Goal: Answer question/provide support

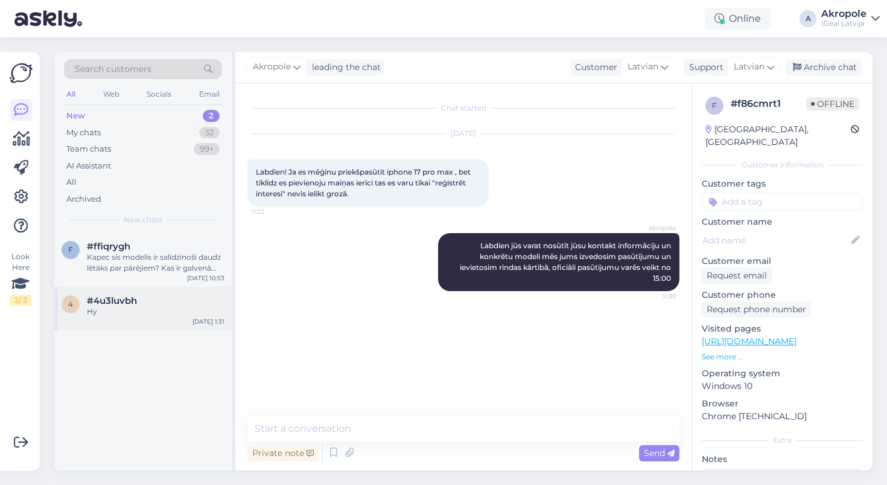
click at [189, 306] on div "Hy" at bounding box center [156, 311] width 138 height 11
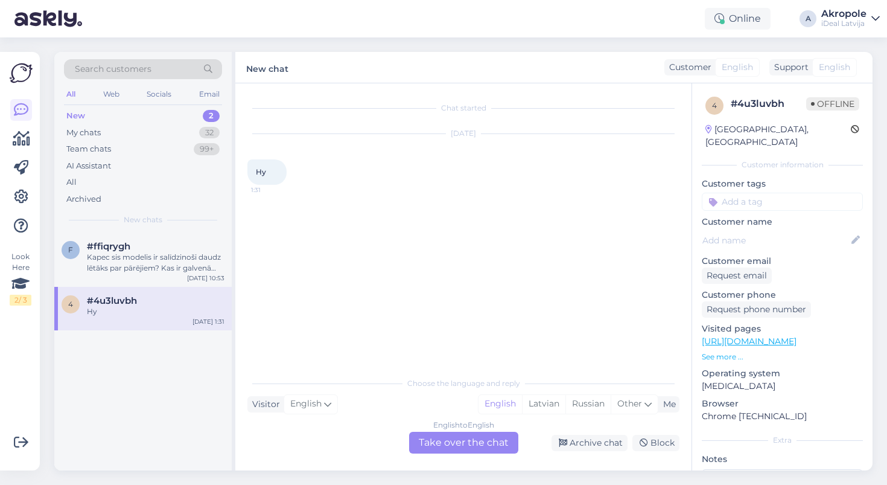
click at [418, 437] on div "English to English Take over the chat" at bounding box center [463, 443] width 109 height 22
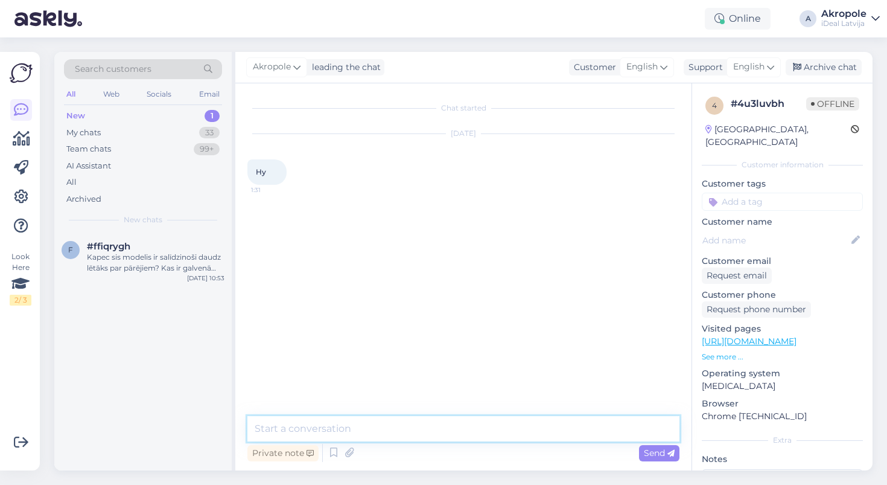
click at [346, 427] on textarea at bounding box center [463, 428] width 432 height 25
type textarea "sveiki"
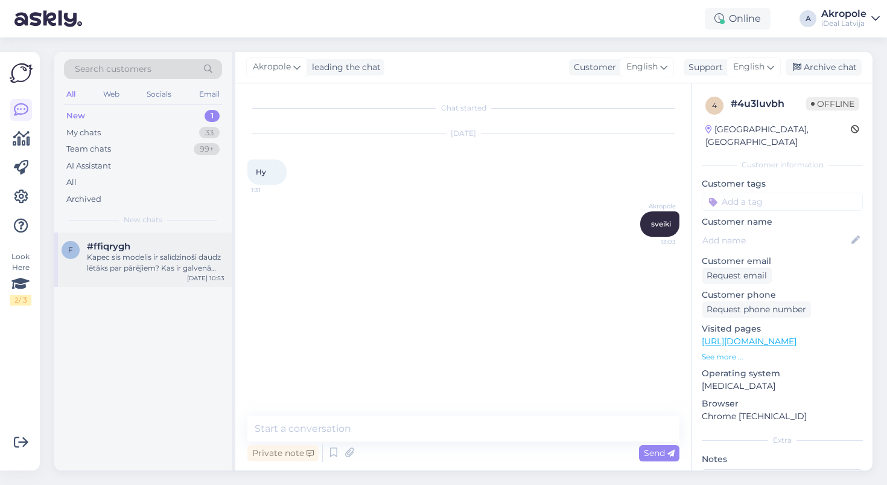
click at [128, 273] on div "f #ffiqrygh Kapec sis modelis ir salīdzinoši daudz lētāks par pārējiem? Kas ir …" at bounding box center [142, 259] width 177 height 54
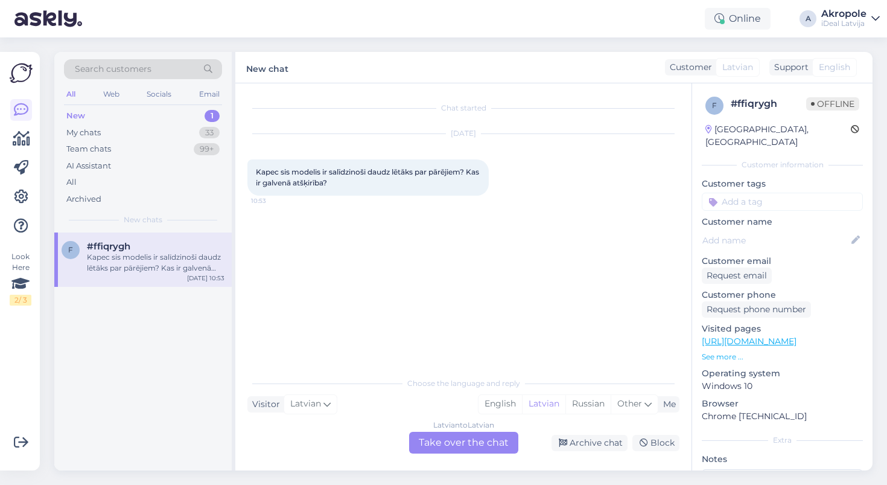
click at [707, 351] on p "See more ..." at bounding box center [782, 356] width 161 height 11
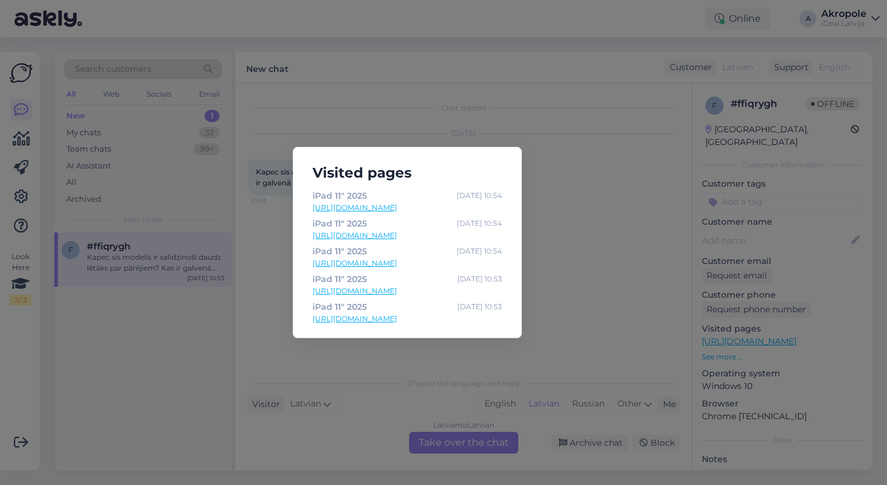
click at [244, 438] on div "Visited pages iPad 11" [DATE] 10:54 [URL][DOMAIN_NAME] iPad 11" [DATE] 10:54 [U…" at bounding box center [443, 242] width 887 height 485
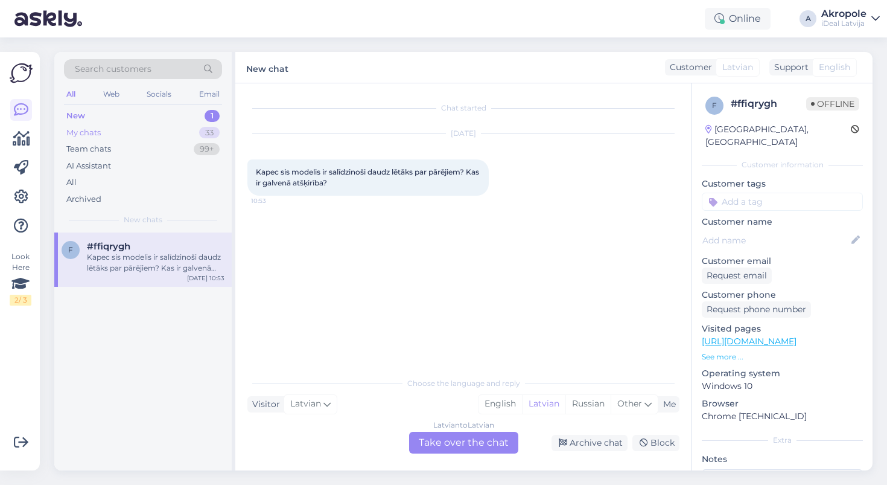
click at [134, 133] on div "My chats 33" at bounding box center [143, 132] width 158 height 17
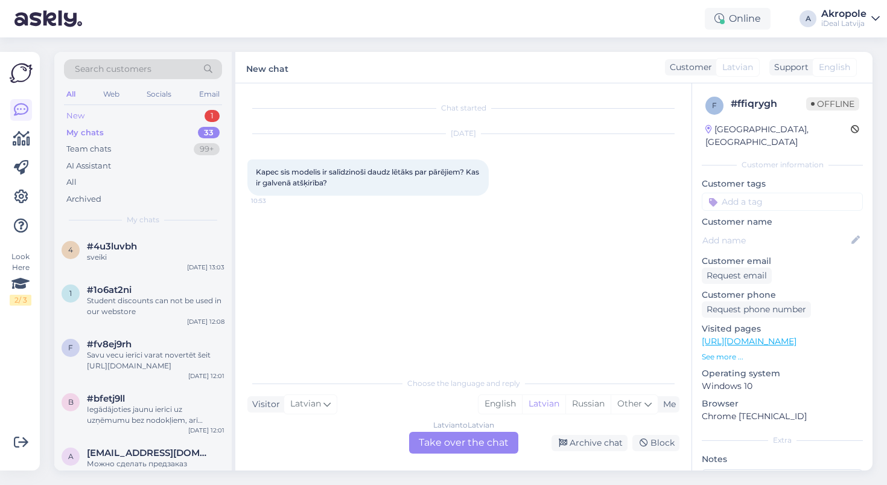
click at [133, 117] on div "New 1" at bounding box center [143, 115] width 158 height 17
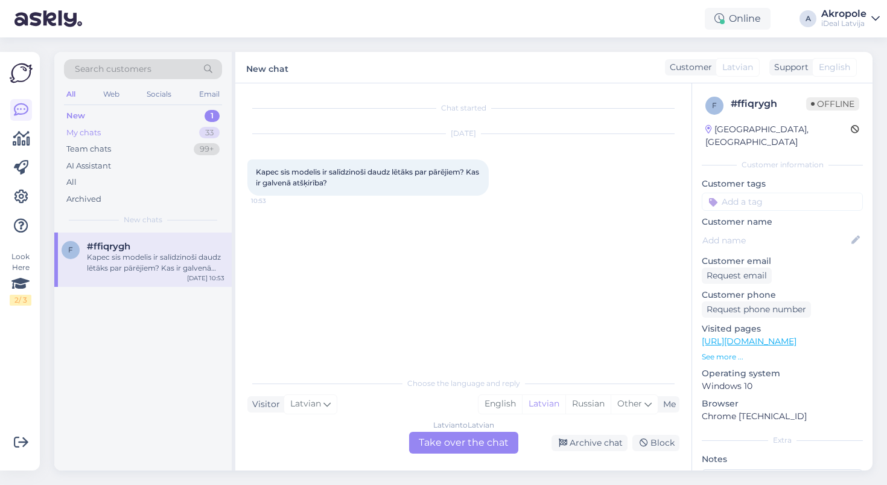
click at [123, 136] on div "My chats 33" at bounding box center [143, 132] width 158 height 17
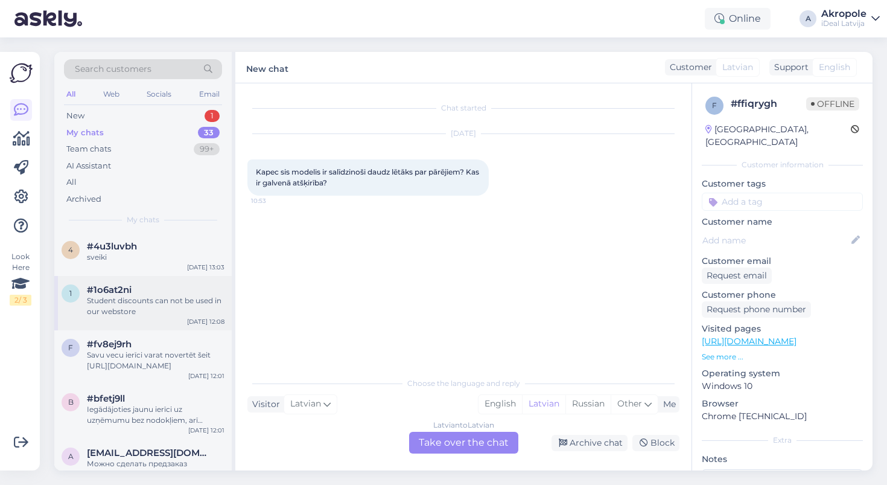
click at [148, 284] on div "#1o6at2ni" at bounding box center [156, 289] width 138 height 11
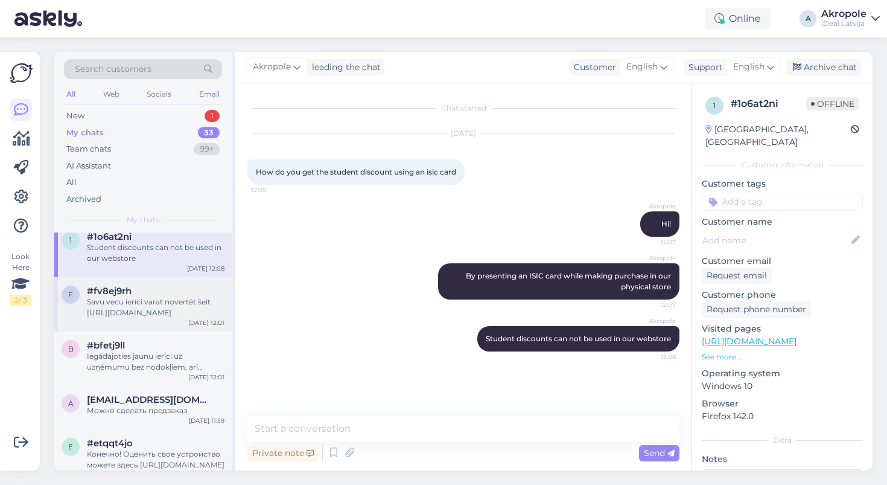
scroll to position [54, 0]
click at [146, 303] on div "Savu vecu ierīci varat novertēt šeit [URL][DOMAIN_NAME]" at bounding box center [156, 307] width 138 height 22
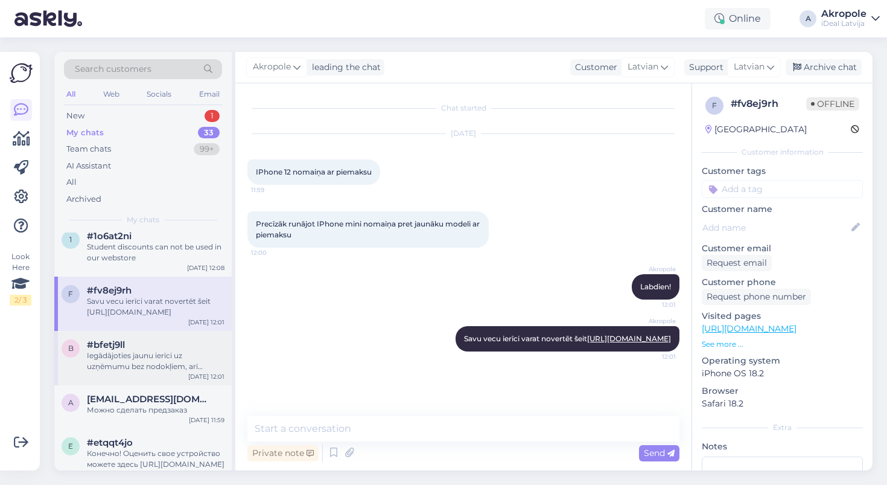
click at [151, 339] on div "#bfetj9ll" at bounding box center [156, 344] width 138 height 11
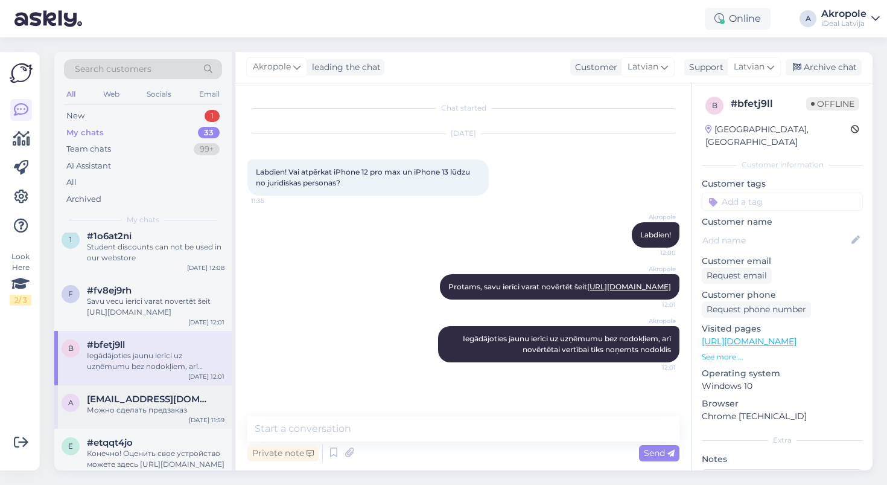
click at [144, 406] on div "Можно сделать предзаказ" at bounding box center [156, 409] width 138 height 11
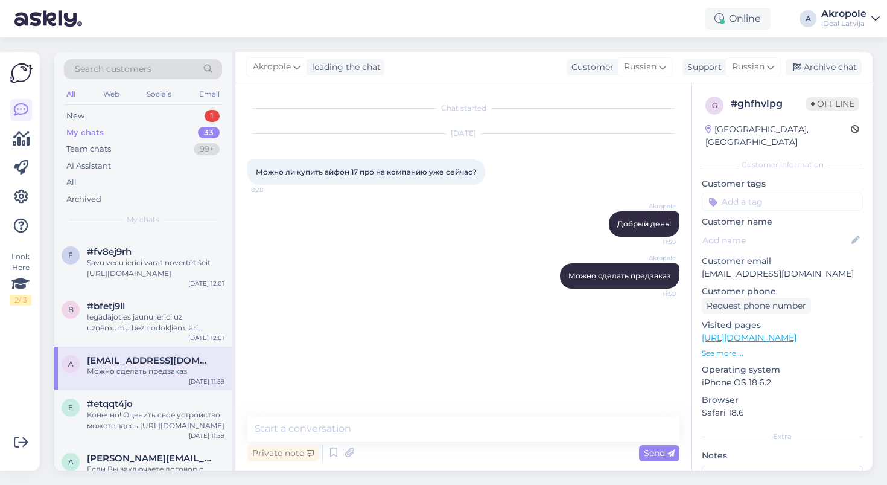
scroll to position [97, 0]
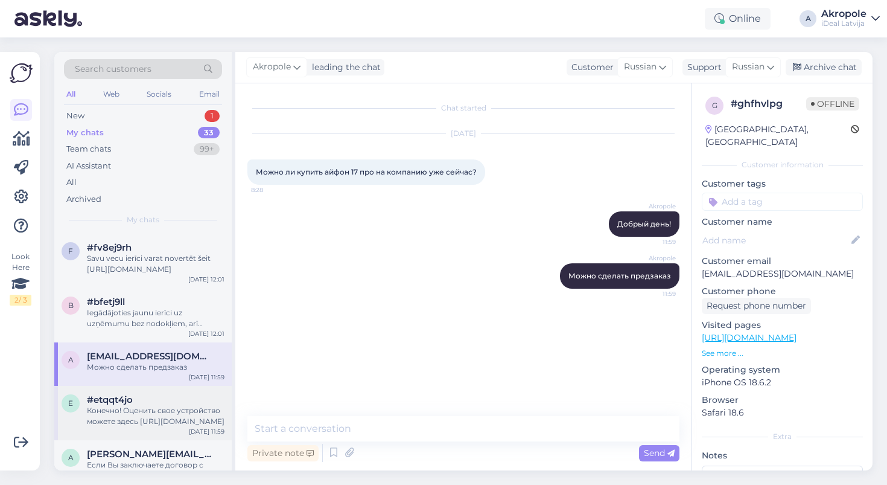
click at [145, 400] on div "#etqqt4jo" at bounding box center [156, 399] width 138 height 11
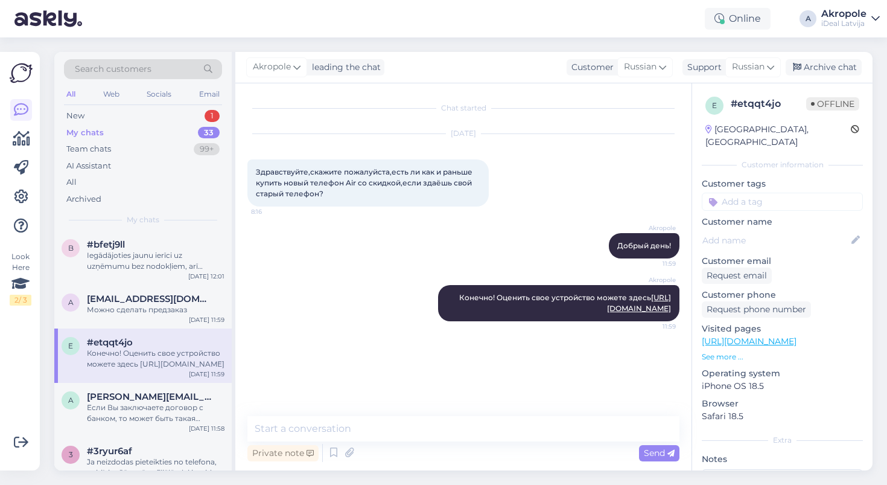
scroll to position [177, 0]
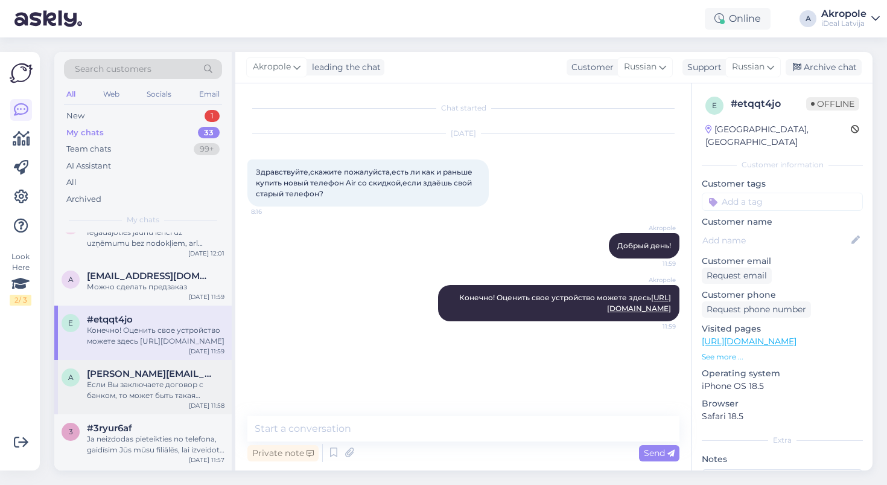
click at [145, 394] on div "Если Вы заключаете договор с банком, то может быть такая ситуация, что телефон …" at bounding box center [156, 390] width 138 height 22
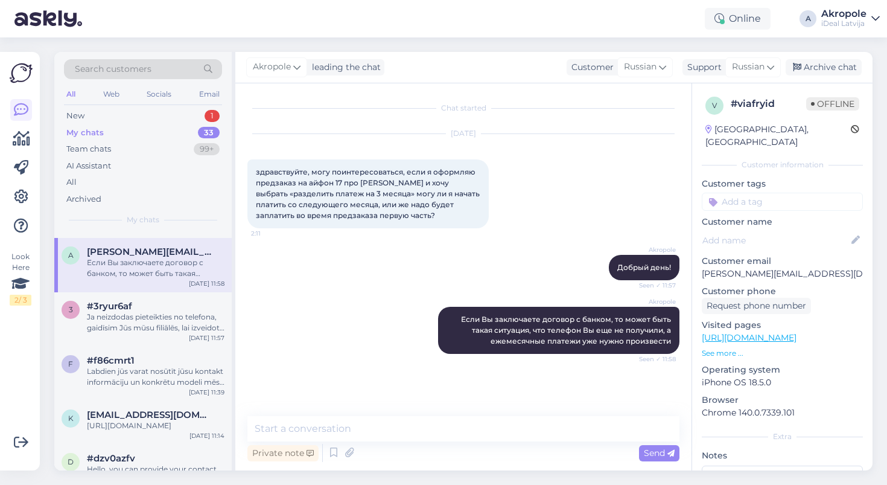
scroll to position [298, 0]
click at [187, 324] on div "Ja neizdodas pieteikties no telefona, gaidīsim Jūs mūsu filiālēs, lai izveidotu…" at bounding box center [156, 324] width 138 height 22
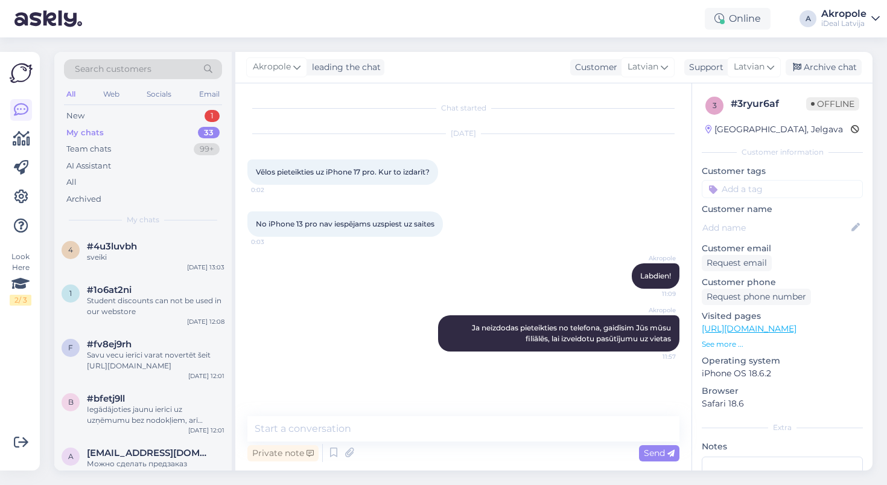
scroll to position [0, 0]
